Goal: Information Seeking & Learning: Understand process/instructions

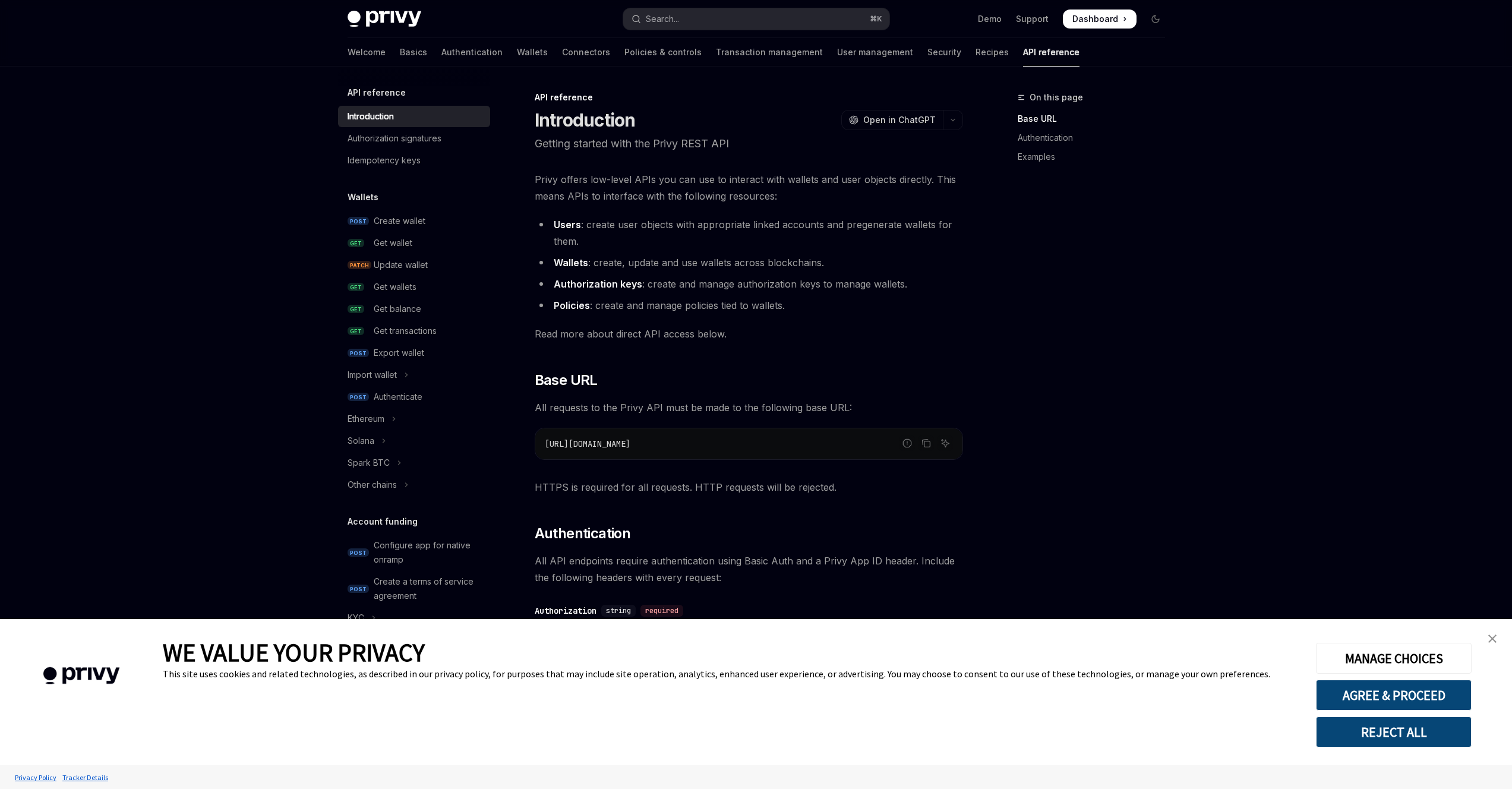
click at [560, 220] on strong "Users" at bounding box center [568, 224] width 27 height 12
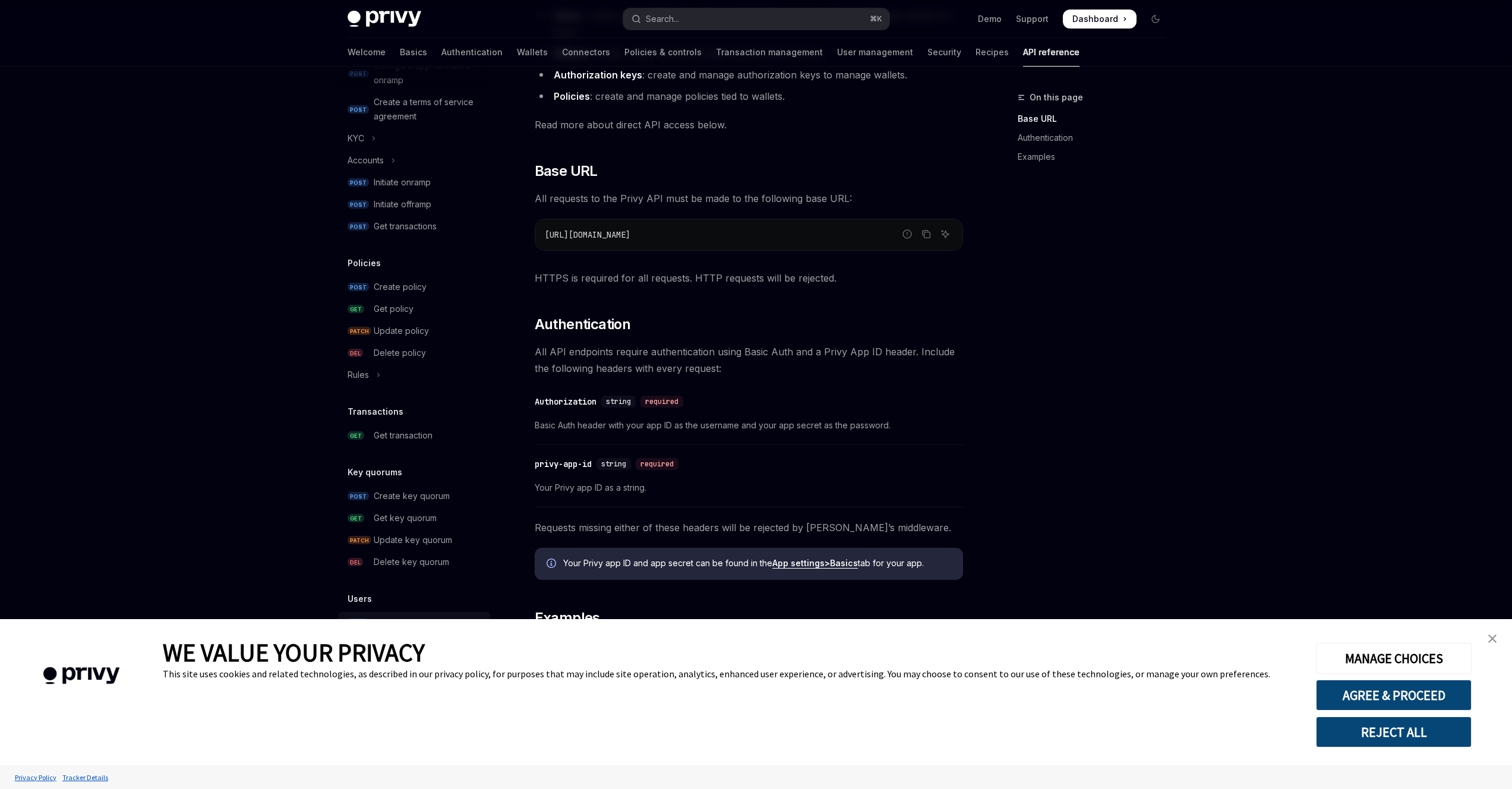
scroll to position [235, 0]
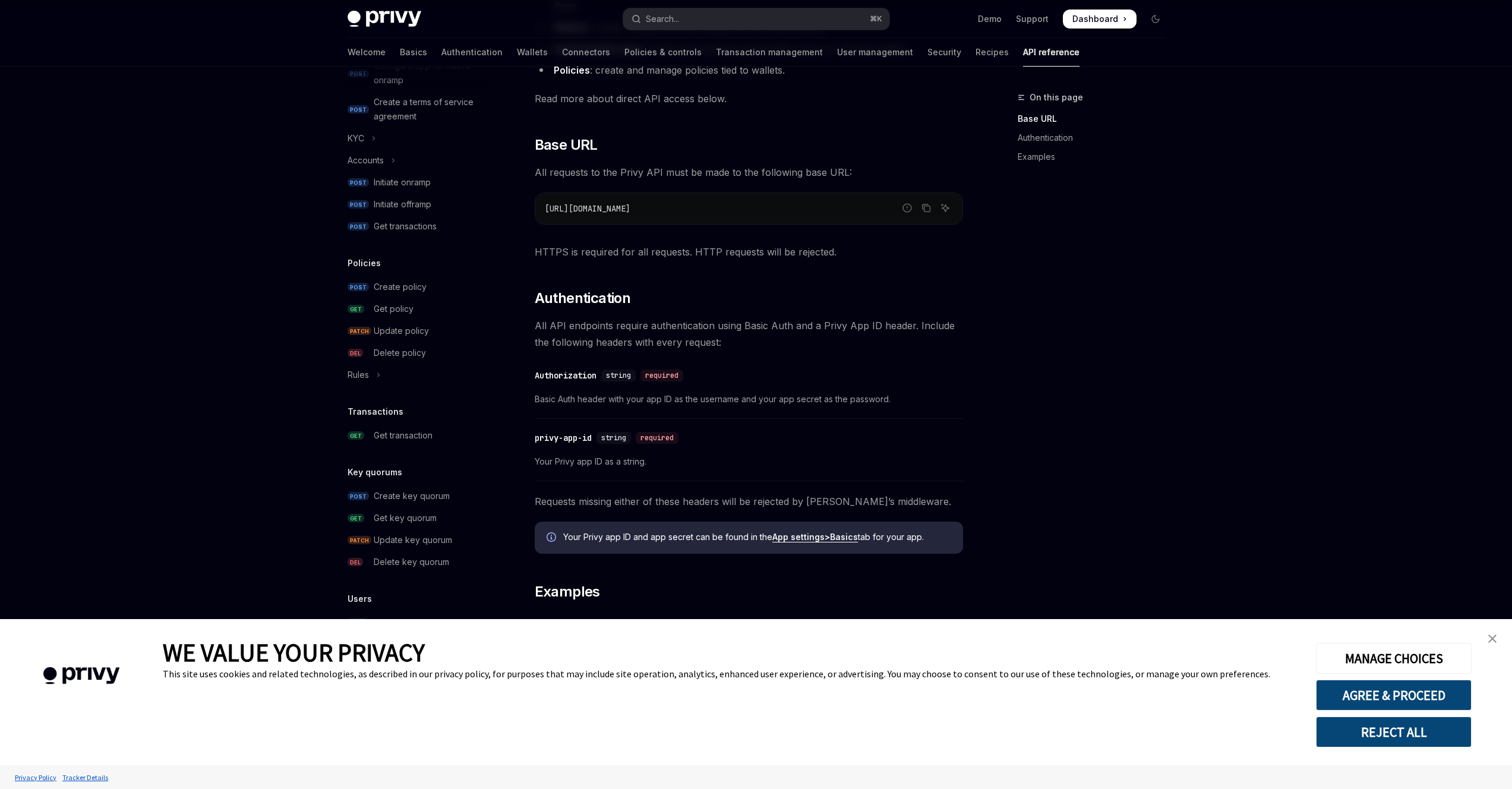
click at [1385, 727] on button "REJECT ALL" at bounding box center [1394, 732] width 156 height 31
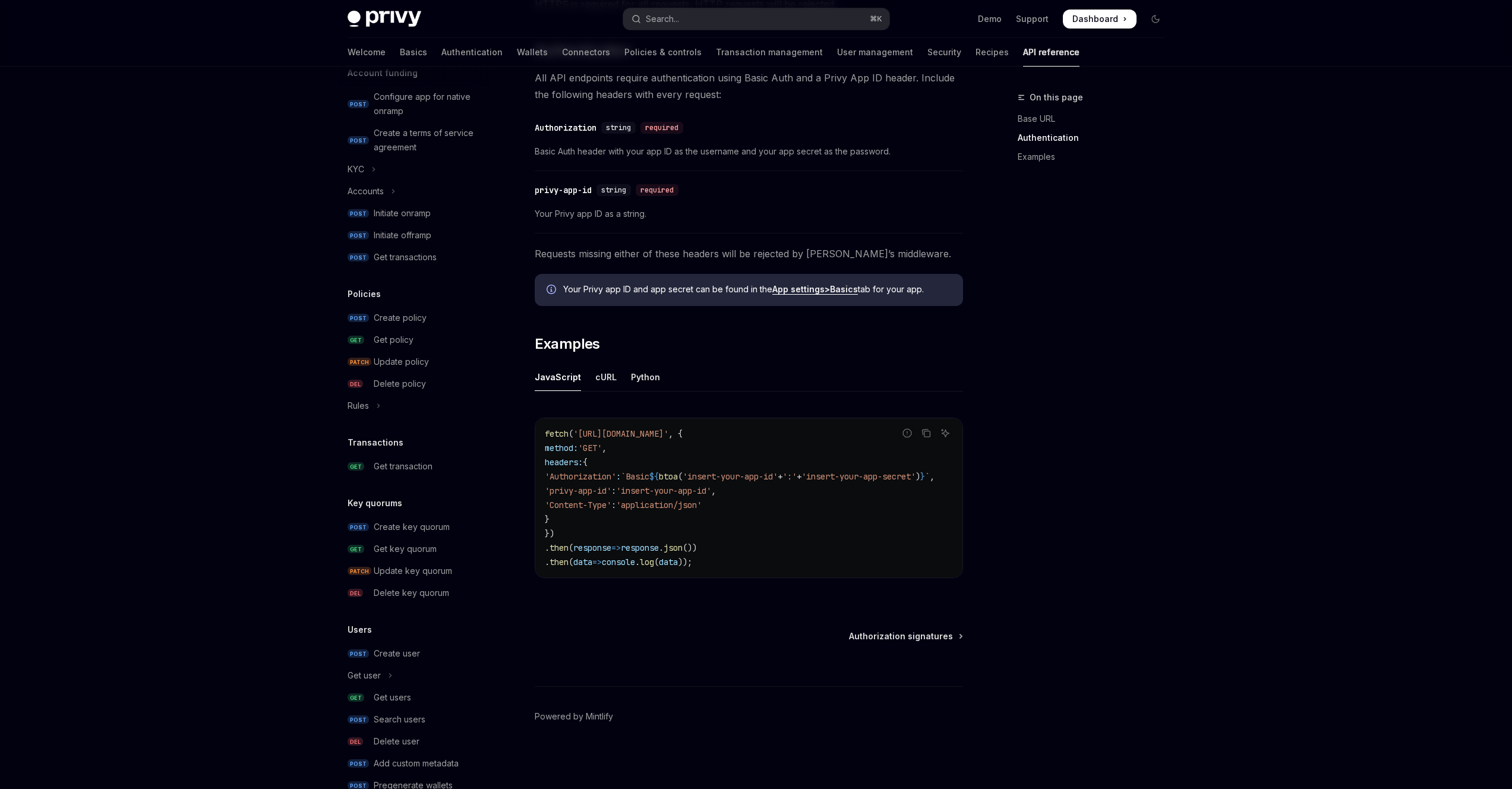
scroll to position [479, 0]
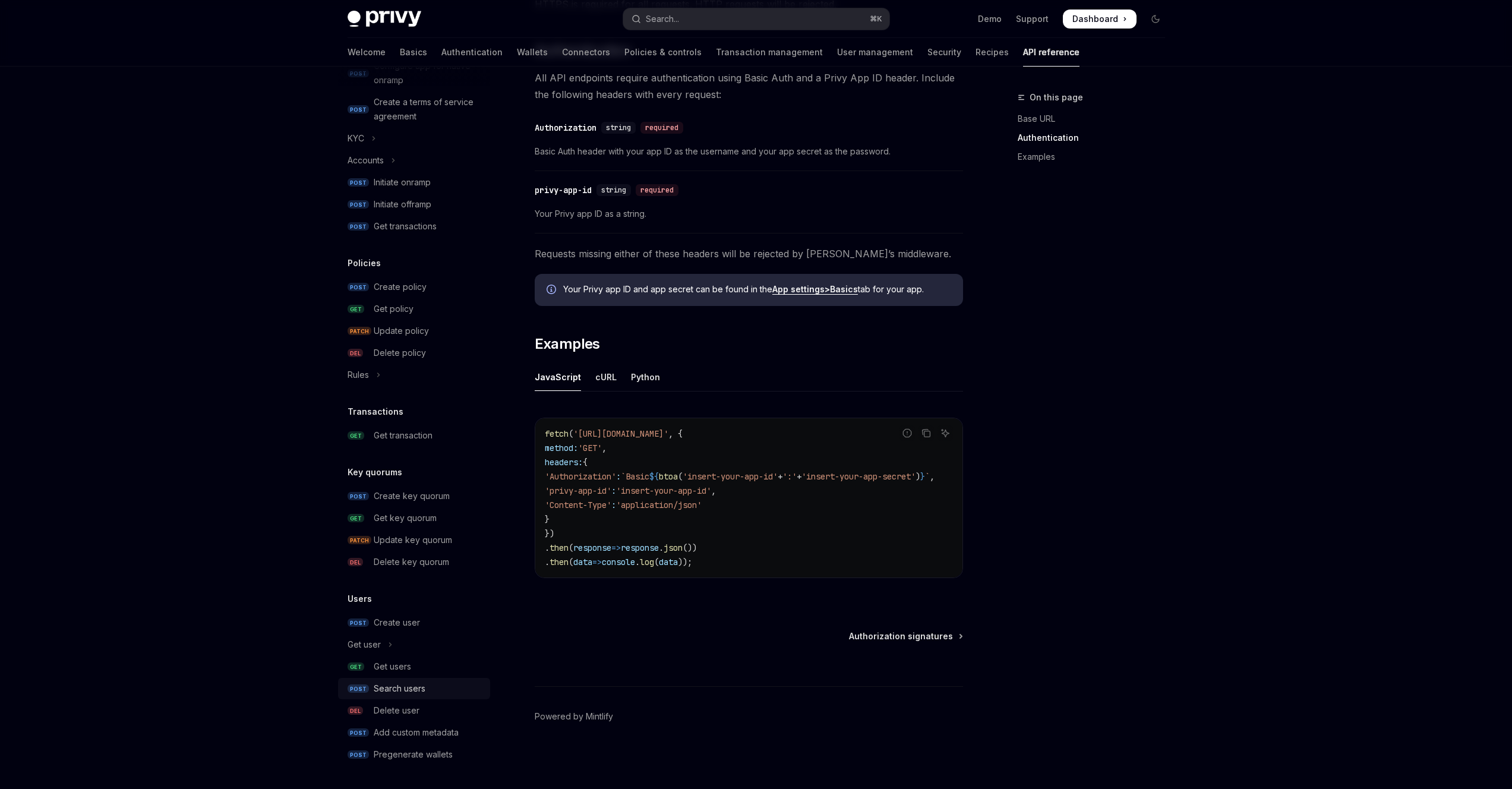
click at [392, 689] on div "Search users" at bounding box center [400, 688] width 52 height 14
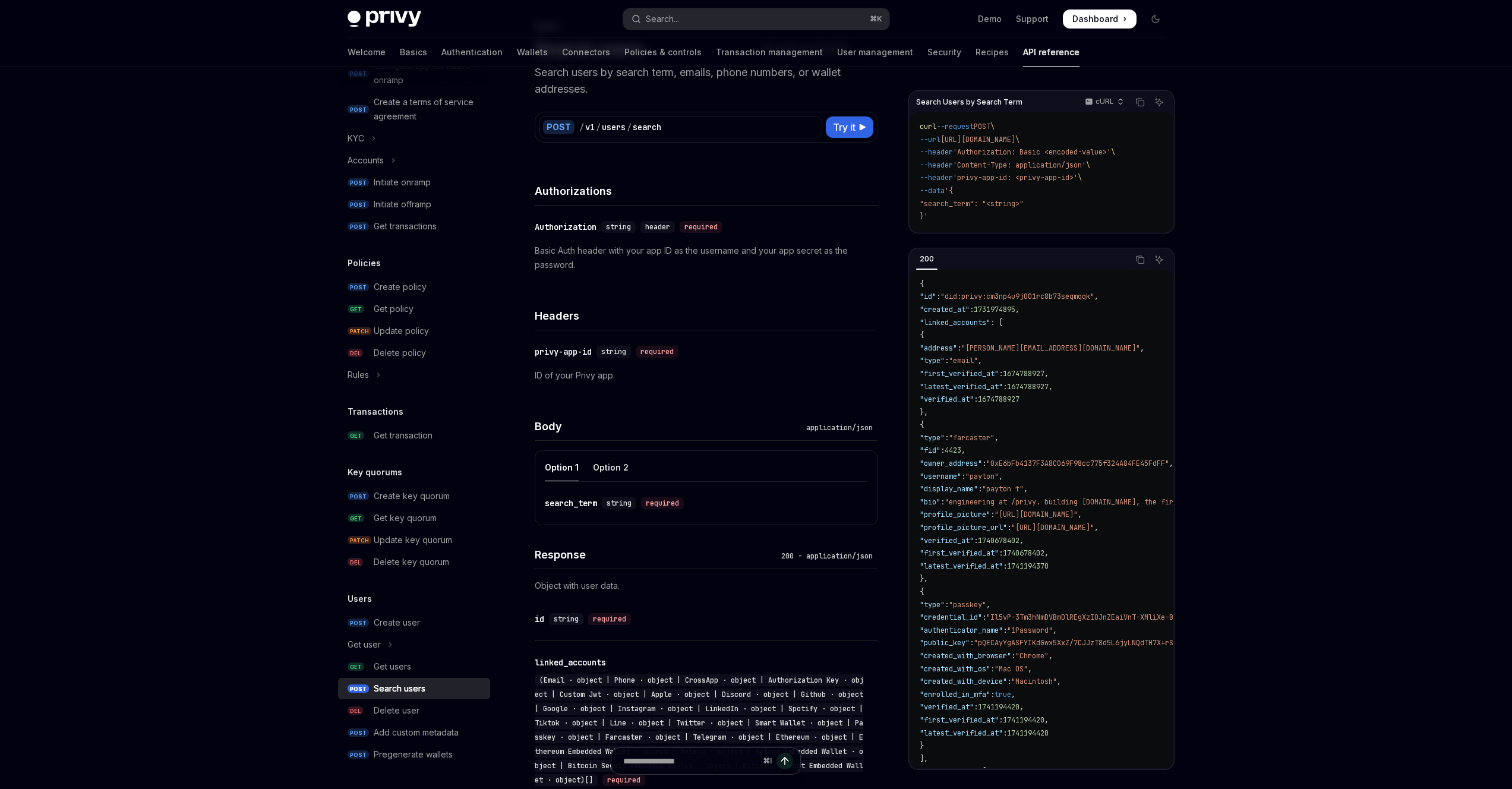
scroll to position [136, 0]
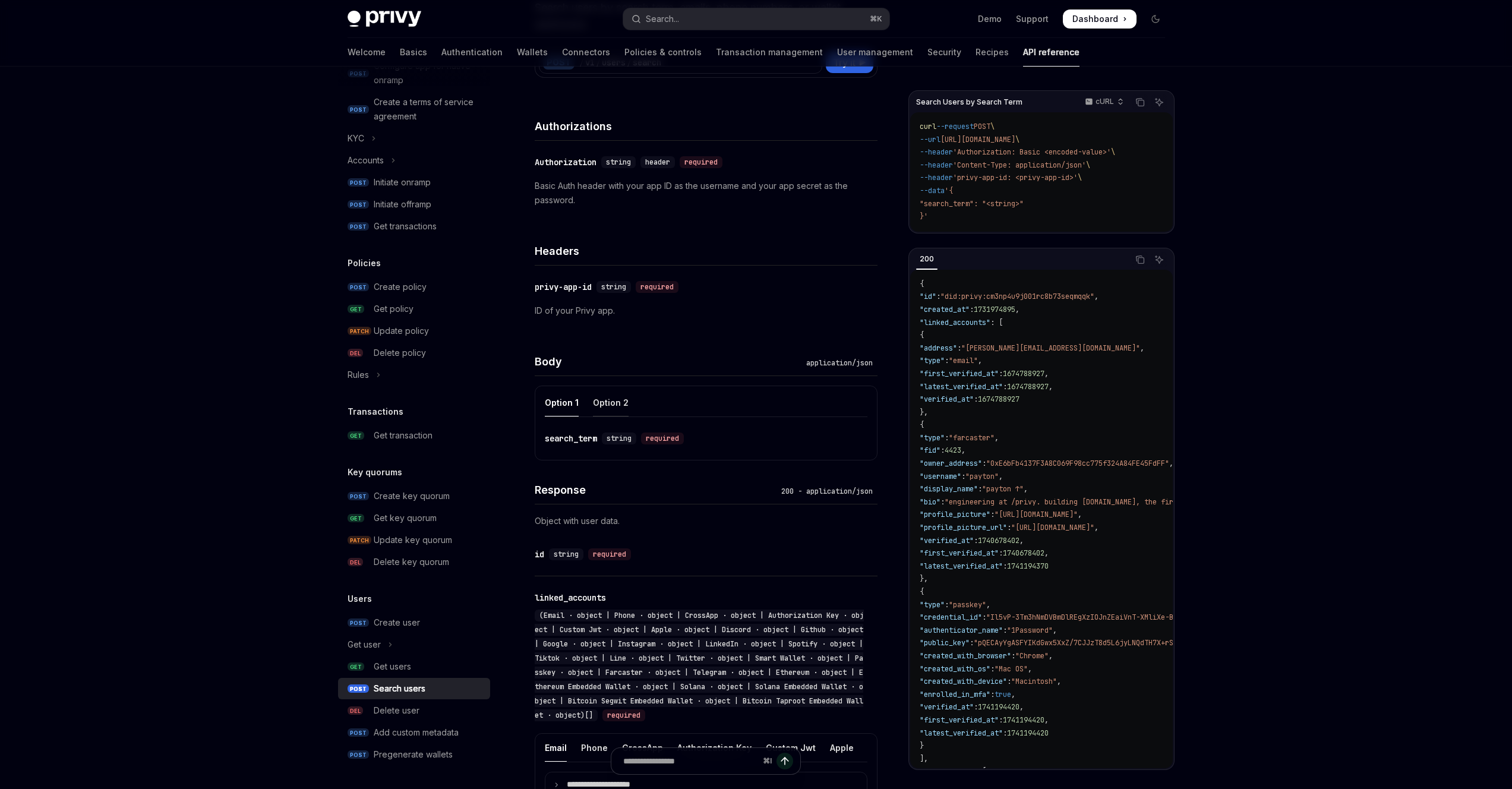
click at [603, 405] on div "Option 2" at bounding box center [611, 402] width 36 height 28
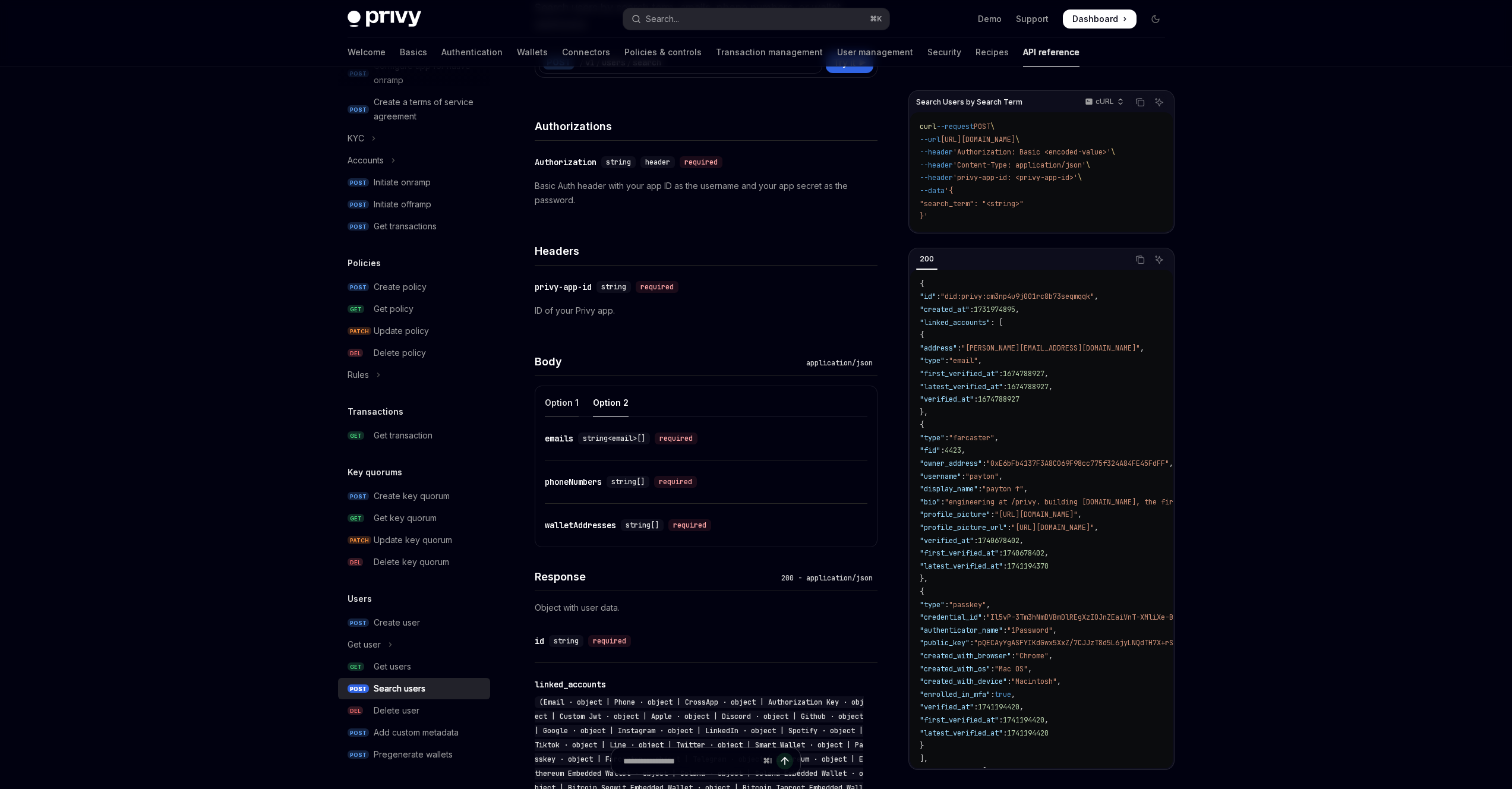
click at [550, 405] on div "Option 1" at bounding box center [561, 402] width 34 height 28
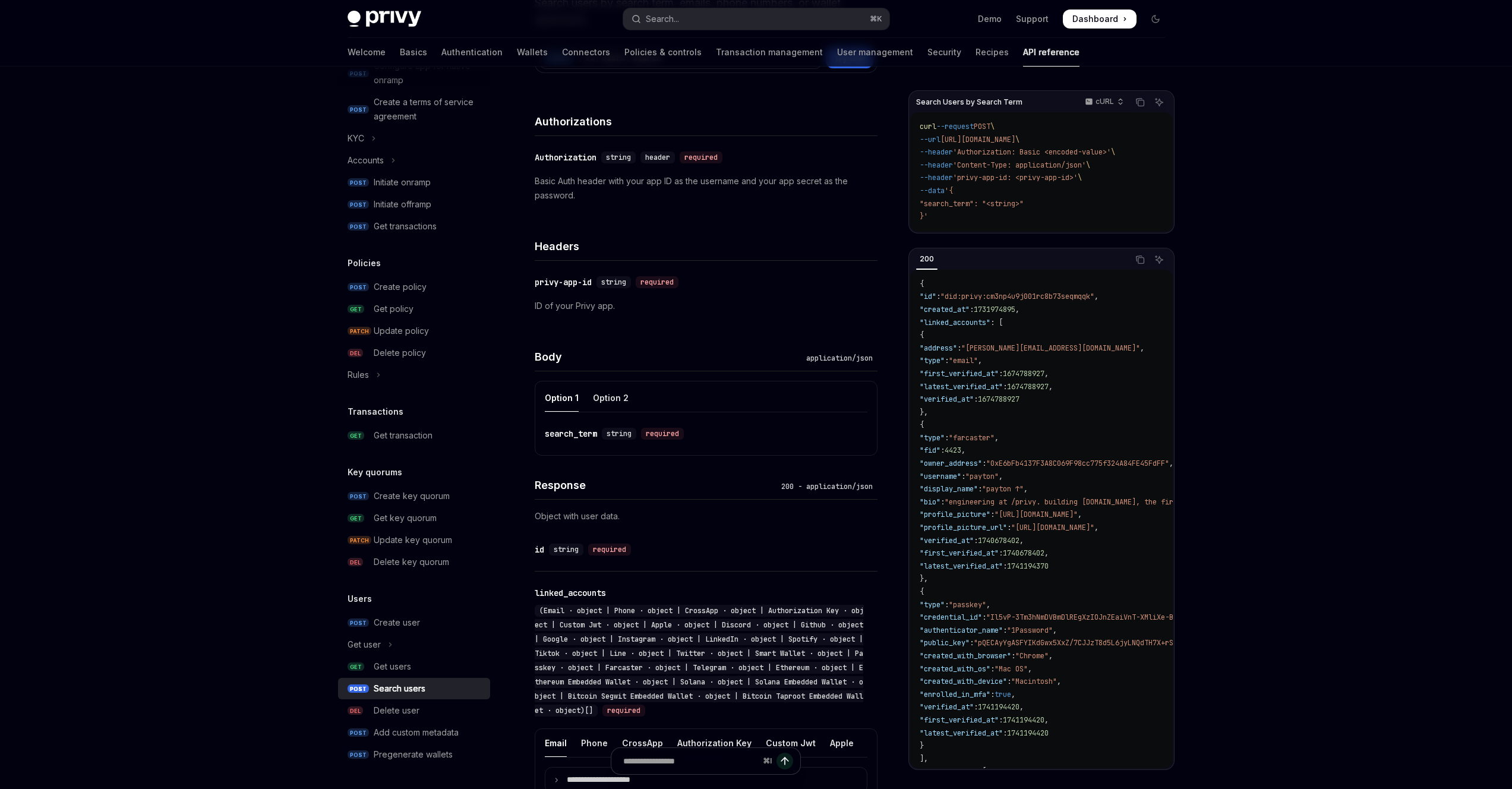
scroll to position [152, 0]
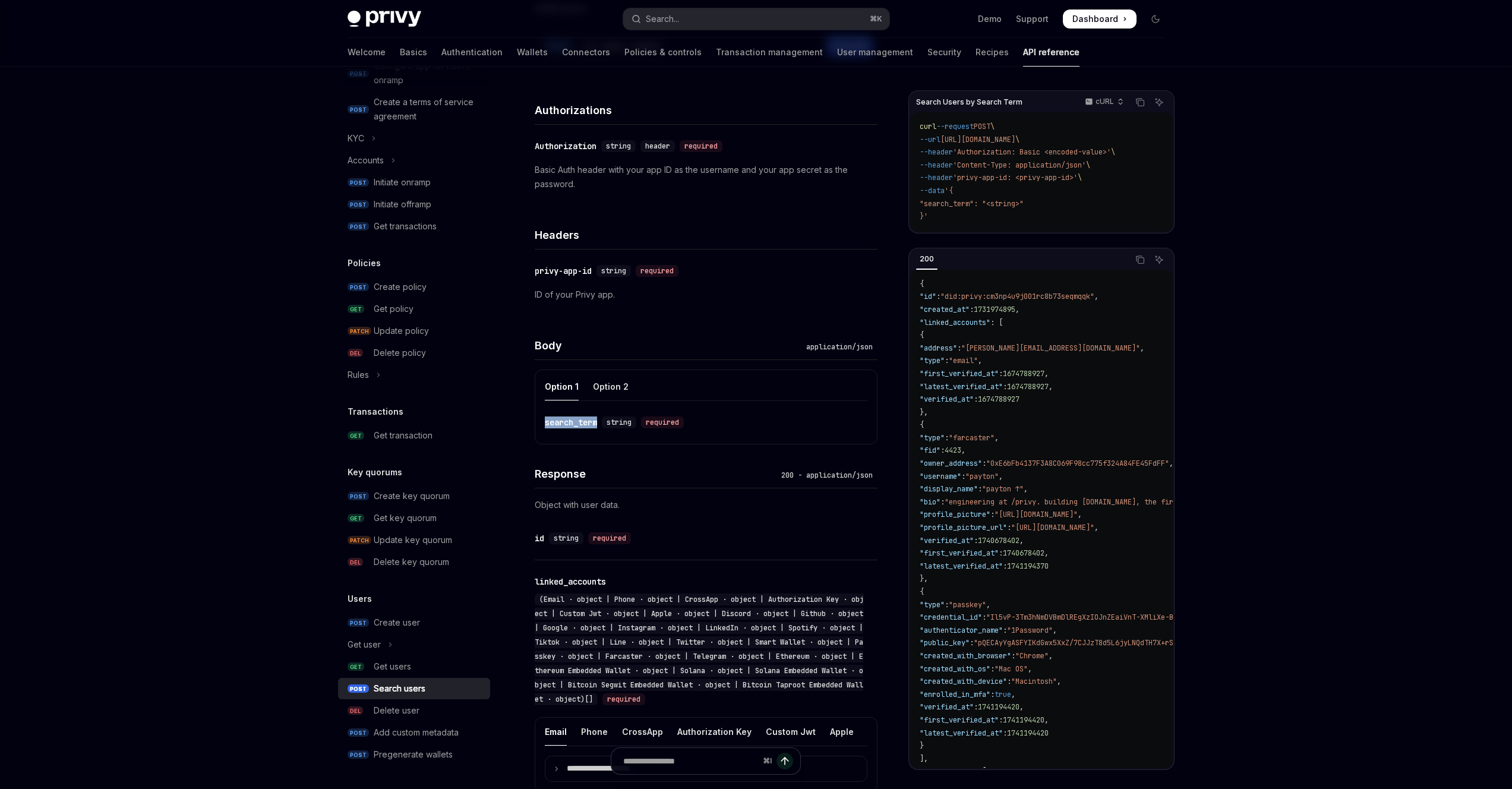
drag, startPoint x: 601, startPoint y: 426, endPoint x: 543, endPoint y: 424, distance: 58.0
click at [543, 424] on div "Option 1 Option 2 ​ search_term string required" at bounding box center [706, 407] width 343 height 75
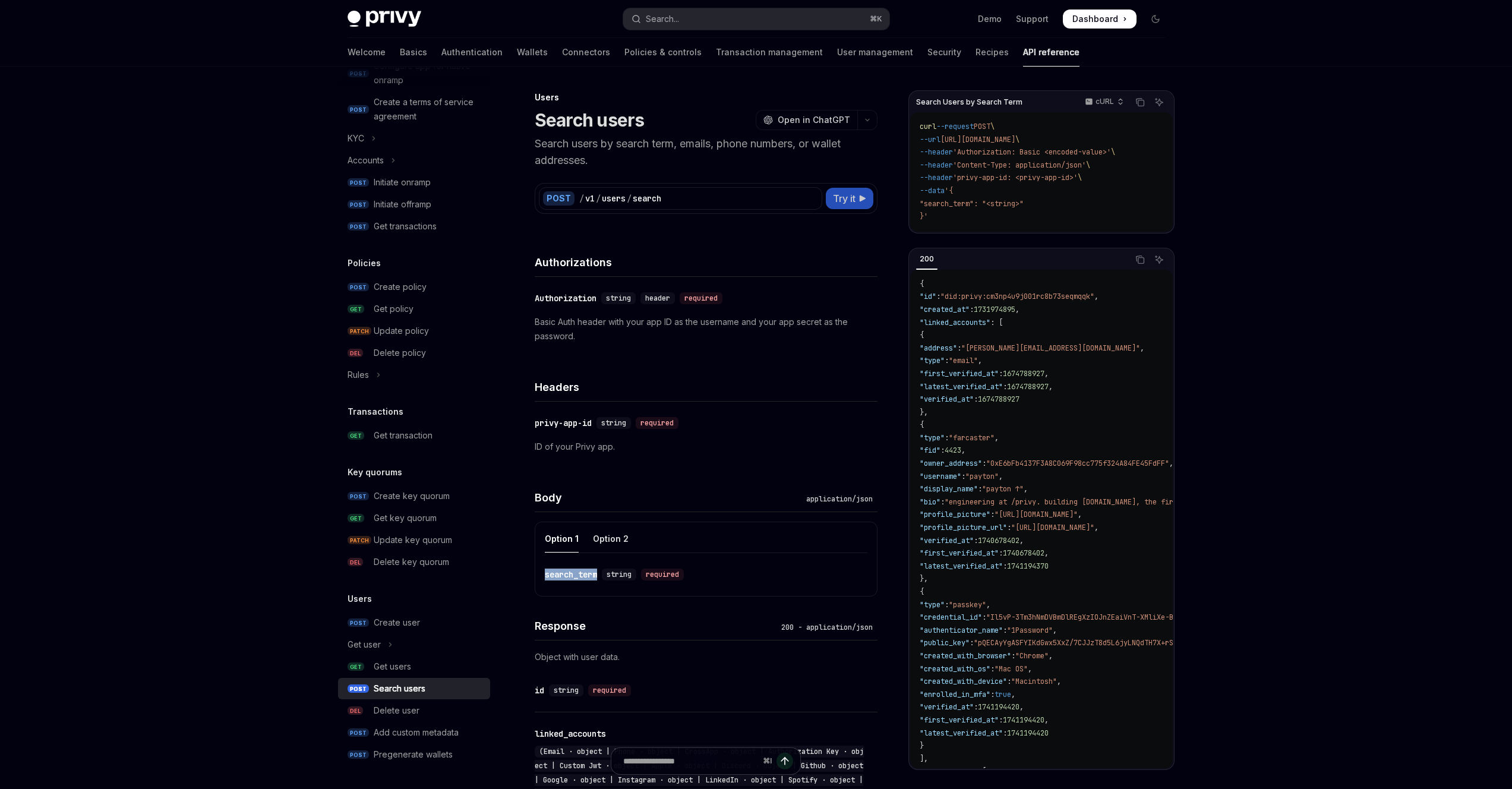
click at [848, 199] on span "Try it" at bounding box center [844, 198] width 23 height 14
type textarea "*"
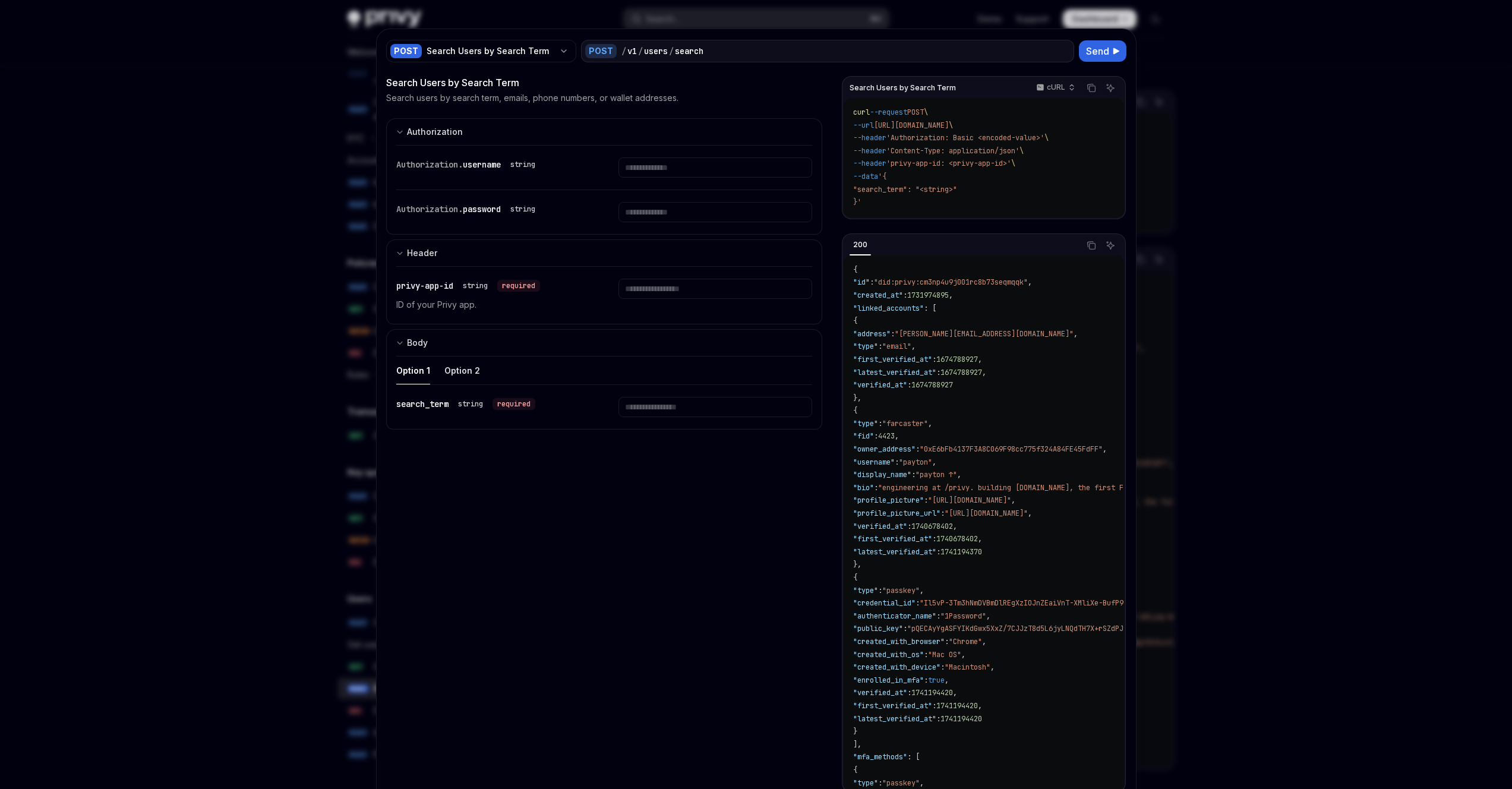
scroll to position [62, 0]
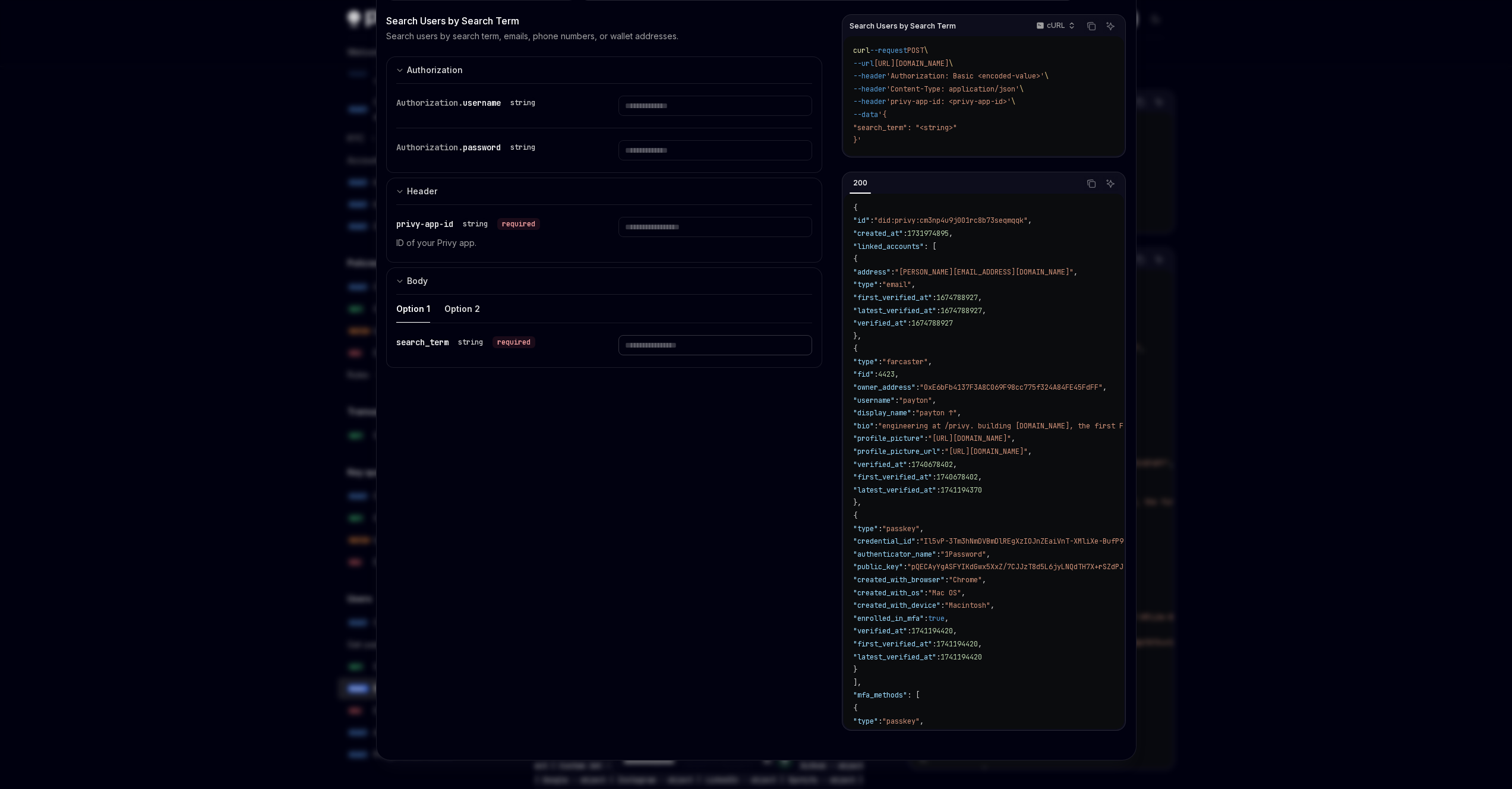
click at [677, 345] on input "Enter search_term" at bounding box center [715, 345] width 194 height 20
paste input "**********"
type input "**********"
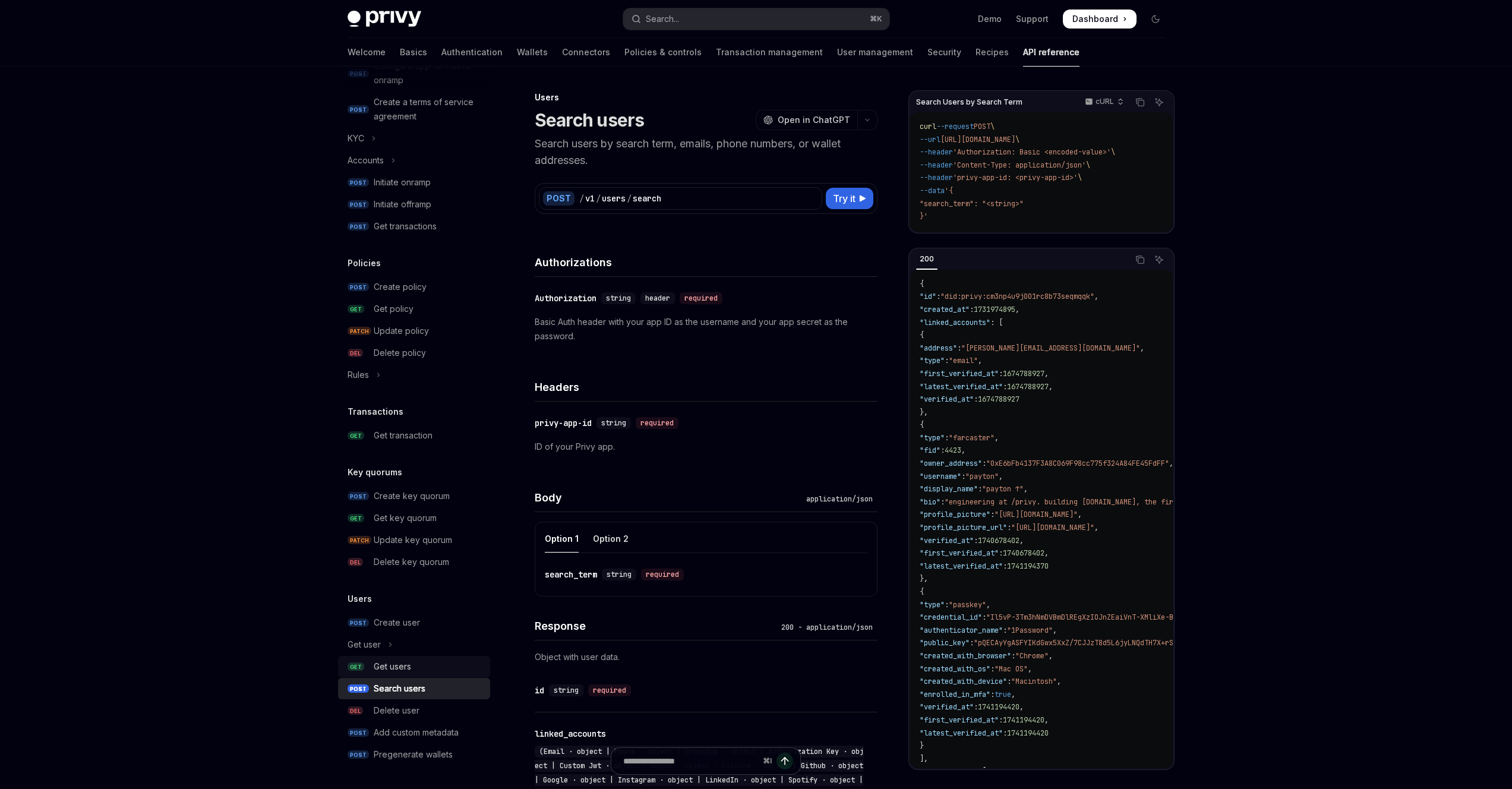
click at [397, 668] on div "Get users" at bounding box center [392, 666] width 38 height 14
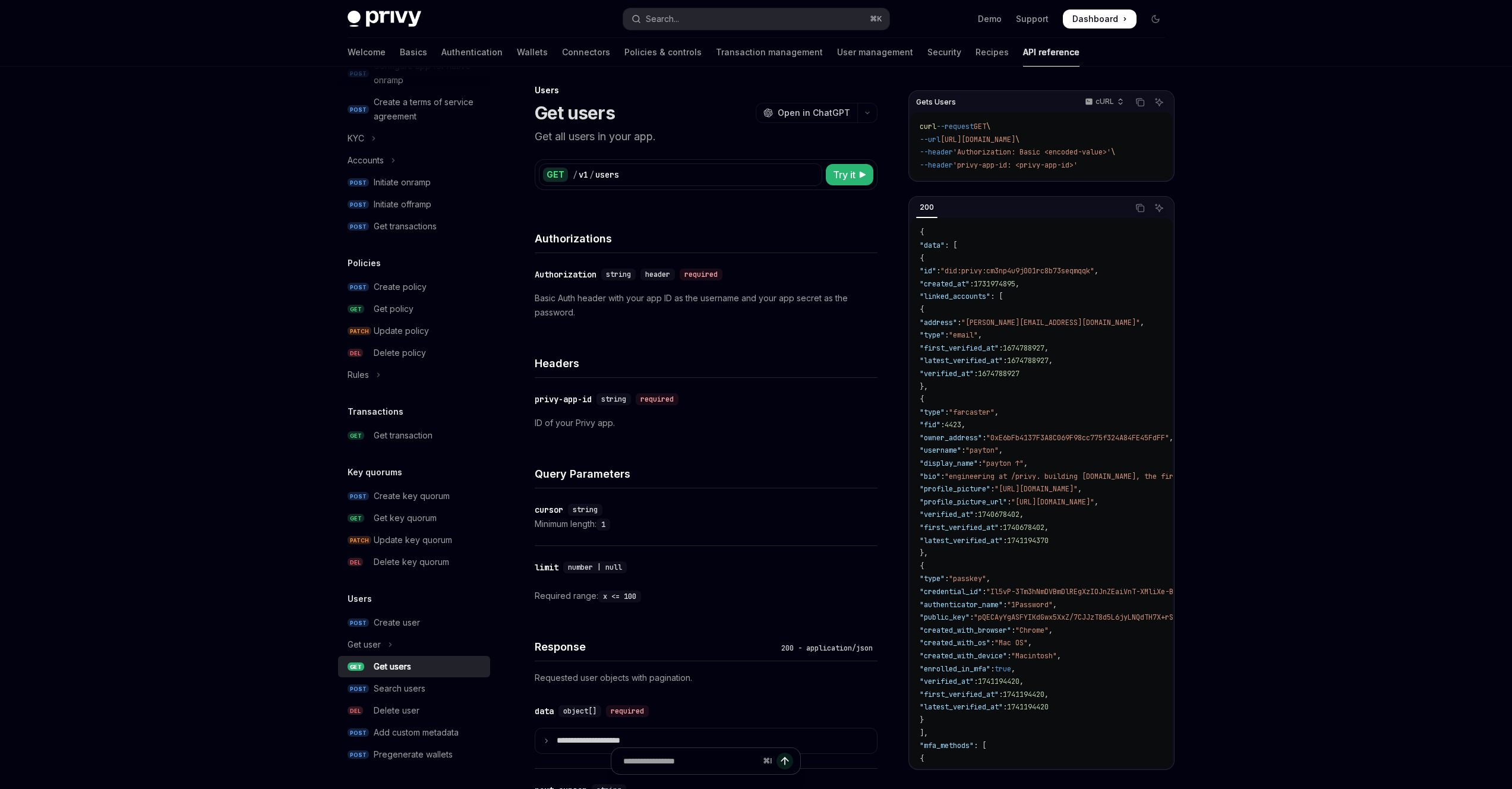
scroll to position [16, 0]
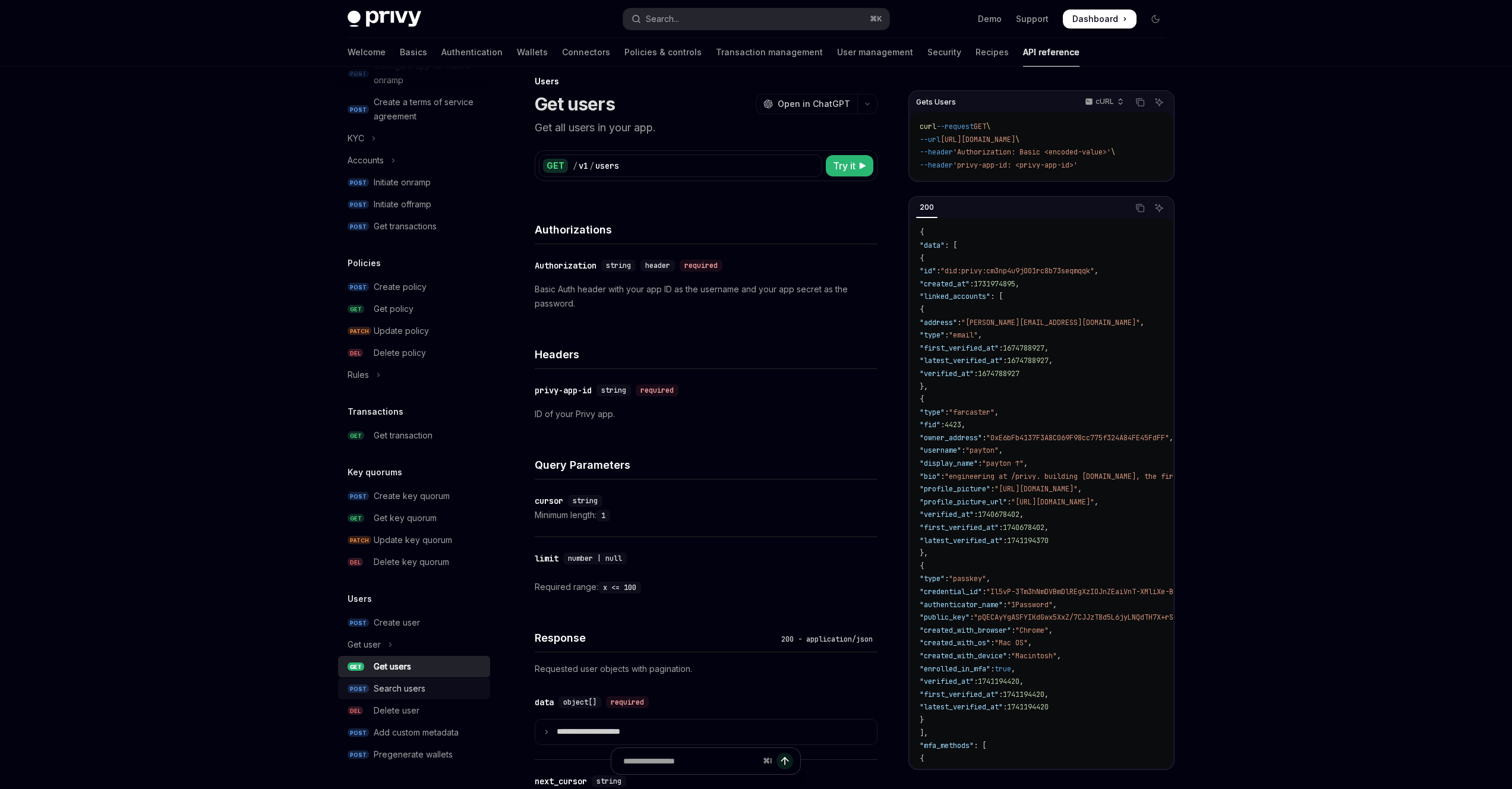
click at [383, 694] on div "Search users" at bounding box center [400, 688] width 52 height 14
type textarea "*"
